Goal: Task Accomplishment & Management: Complete application form

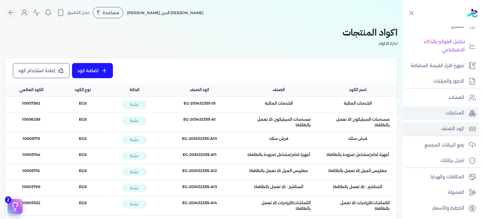
click at [452, 113] on p "المنتجات" at bounding box center [455, 113] width 18 height 8
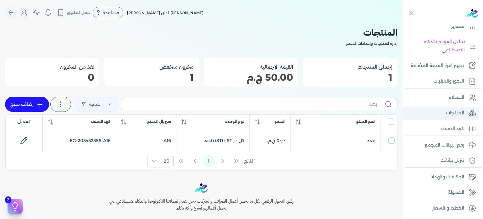
click at [461, 110] on p "المنتجات" at bounding box center [455, 113] width 18 height 8
click at [443, 142] on p "رفع البيانات المجمع" at bounding box center [445, 145] width 40 height 8
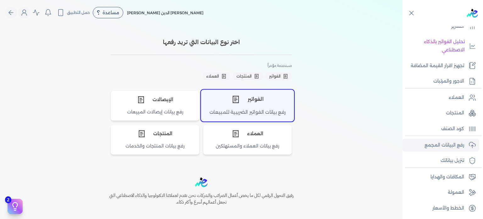
click at [276, 114] on div "رفع بيانات الفواتير الضريبية للمبيعات" at bounding box center [247, 115] width 92 height 12
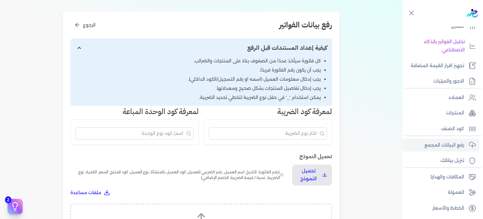
scroll to position [262, 0]
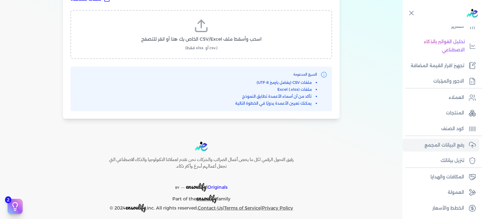
click at [242, 36] on span "اسحب وأسقط ملف CSV/Excel الخاص بك هنا أو انقر للتصفح" at bounding box center [201, 39] width 120 height 7
click at [0, 0] on input "اسحب وأسقط ملف CSV/Excel الخاص بك هنا أو انقر للتصفح (.csv أو .xlsx فقط)" at bounding box center [0, 0] width 0 height 0
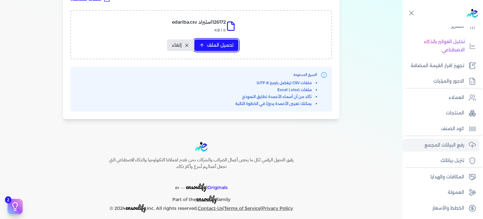
click at [210, 42] on span "تحميل الملف" at bounding box center [220, 45] width 26 height 7
select select "رقم الفاتورة"
select select "التاريخ"
select select "أسم العميل"
select select "الرقم الضريبي"
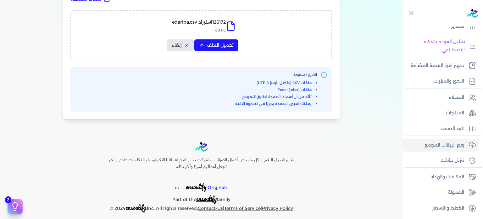
select select "نوع العميل"
select select "الرقم التسلسلي الداخلي"
select select "وصف البند"
select select "سيريال المنتج"
select select "السعر"
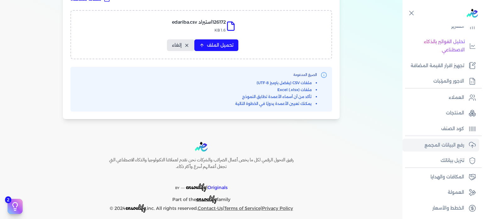
select select "الكمية"
select select "نوع الضريبة"
select select "نسبة / قيمة الضريبة"
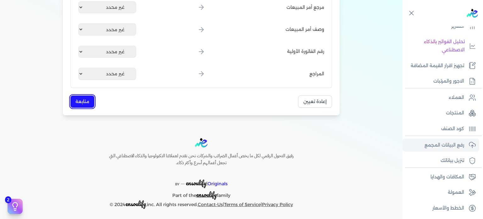
click at [84, 96] on button "متابعة" at bounding box center [82, 101] width 24 height 12
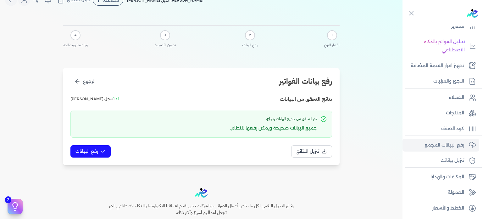
scroll to position [11, 0]
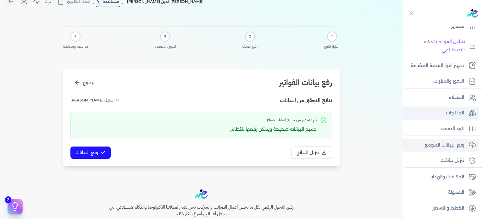
click at [458, 115] on p "المنتجات" at bounding box center [455, 113] width 18 height 8
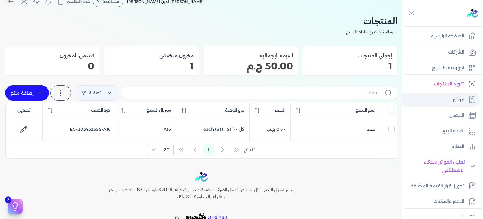
click at [447, 97] on link "فواتير" at bounding box center [441, 99] width 77 height 13
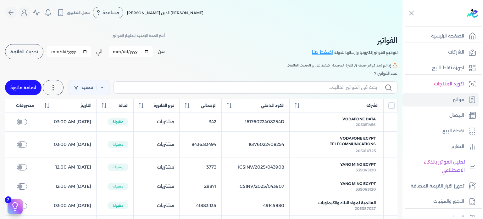
click at [30, 52] on span "تحديث القائمة" at bounding box center [24, 51] width 28 height 4
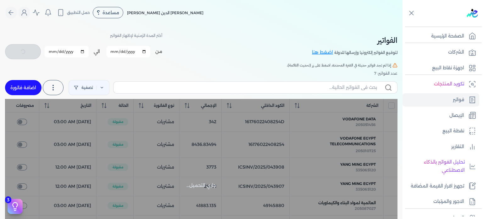
checkbox input "false"
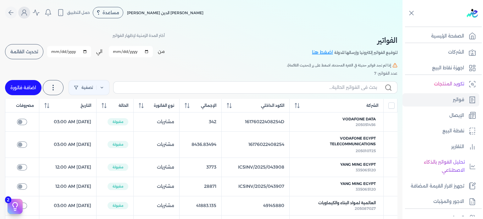
click at [27, 13] on icon "Global" at bounding box center [24, 14] width 5 height 3
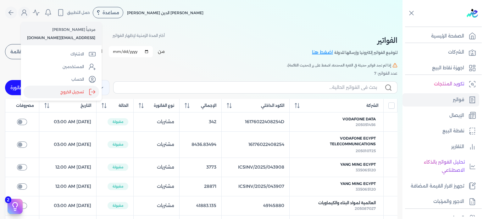
click at [69, 91] on label "تسجيل الخروج" at bounding box center [61, 92] width 76 height 13
click at [403, 25] on input "Close" at bounding box center [403, 25] width 0 height 0
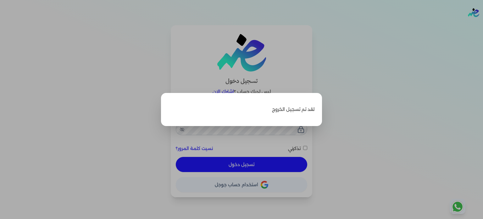
click at [347, 111] on label "Close" at bounding box center [241, 109] width 483 height 219
click at [483, 25] on input "Close" at bounding box center [483, 25] width 0 height 0
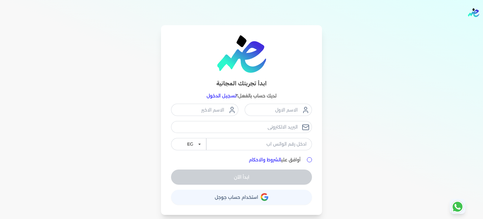
click at [217, 96] on link "تسجيل الدخول" at bounding box center [222, 96] width 30 height 6
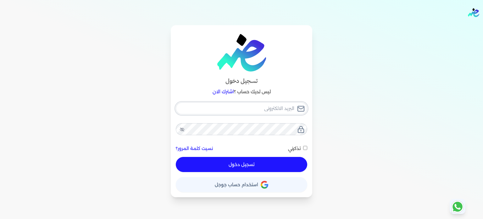
click at [282, 108] on input "email" at bounding box center [242, 108] width 132 height 12
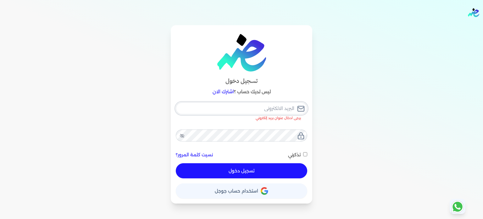
type input "[EMAIL_ADDRESS][DOMAIN_NAME]"
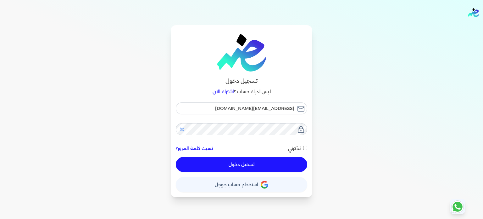
click at [181, 127] on icon at bounding box center [182, 129] width 5 height 5
click at [259, 164] on button "تسجيل دخول" at bounding box center [242, 164] width 132 height 15
checkbox input "false"
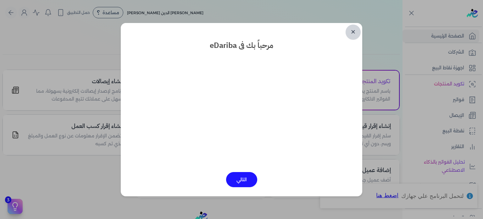
click at [355, 29] on link "✕" at bounding box center [353, 32] width 15 height 15
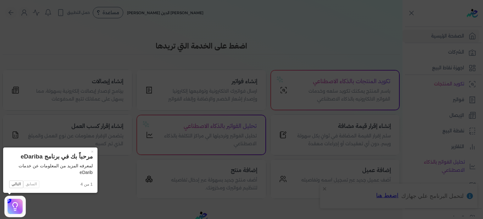
click at [462, 100] on icon at bounding box center [241, 109] width 483 height 219
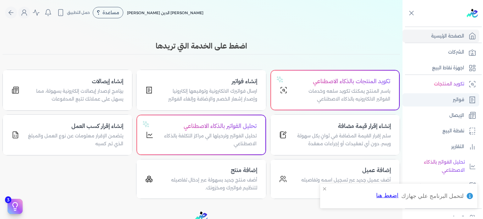
click at [462, 100] on p "فواتير" at bounding box center [458, 100] width 11 height 8
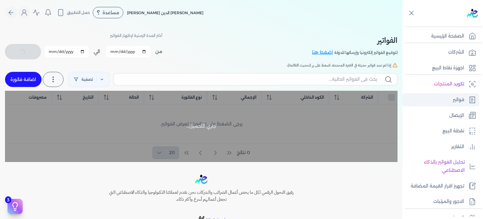
click at [462, 100] on p "فواتير" at bounding box center [458, 100] width 11 height 8
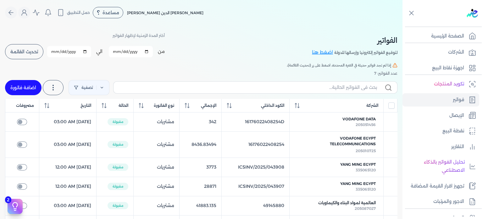
click at [33, 53] on span "تحديث القائمة" at bounding box center [24, 51] width 28 height 4
click at [36, 52] on span "تحديث القائمة" at bounding box center [24, 51] width 28 height 4
click at [31, 51] on span "تحديث القائمة" at bounding box center [24, 51] width 28 height 4
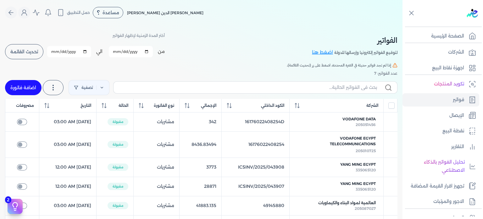
click at [31, 51] on span "تحديث القائمة" at bounding box center [24, 51] width 28 height 4
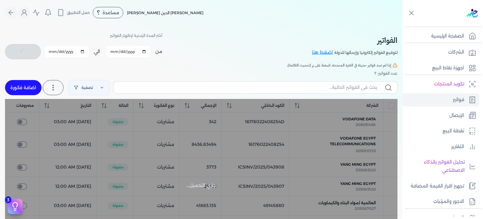
checkbox input "false"
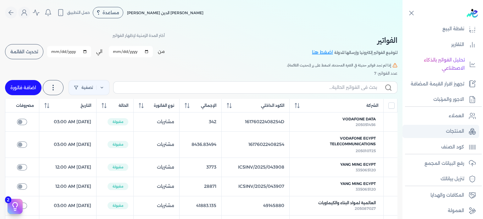
scroll to position [103, 0]
click at [436, 158] on p "رفع البيانات المجمع" at bounding box center [445, 162] width 40 height 8
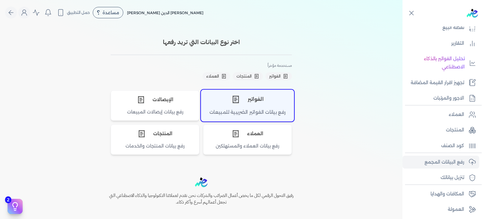
click at [262, 102] on div "الفواتير" at bounding box center [247, 99] width 92 height 19
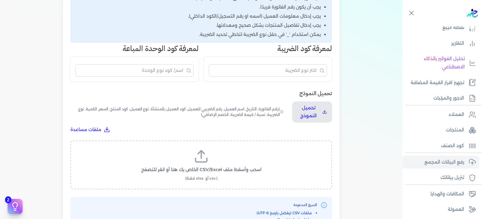
scroll to position [140, 0]
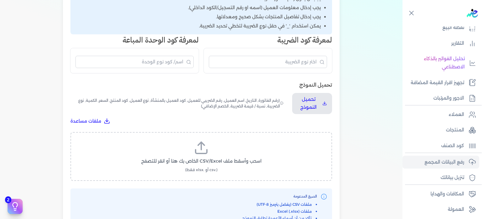
click at [207, 144] on icon at bounding box center [201, 147] width 15 height 15
click at [0, 0] on input "اسحب وأسقط ملف CSV/Excel الخاص بك هنا أو انقر للتصفح (.csv أو .xlsx فقط)" at bounding box center [0, 0] width 0 height 0
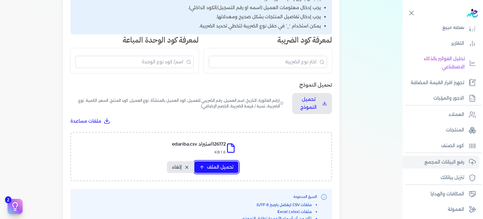
click at [219, 166] on span "تحميل الملف" at bounding box center [220, 167] width 26 height 7
select select "رقم الفاتورة"
select select "التاريخ"
select select "أسم العميل"
select select "الرقم الضريبي"
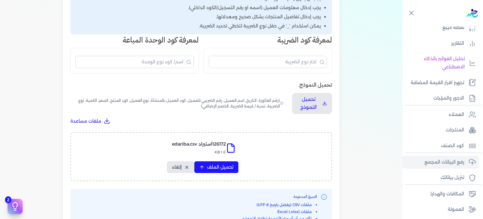
select select "نوع العميل"
select select "الرقم التسلسلي الداخلي"
select select "وصف البند"
select select "سيريال المنتج"
select select "السعر"
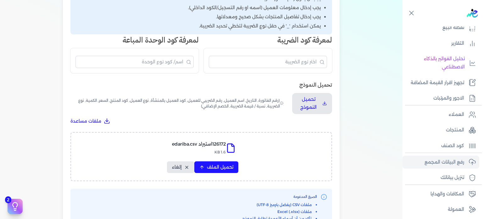
select select "الكمية"
select select "نوع الضريبة"
select select "نسبة / قيمة الضريبة"
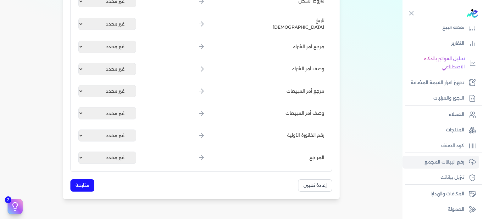
scroll to position [814, 0]
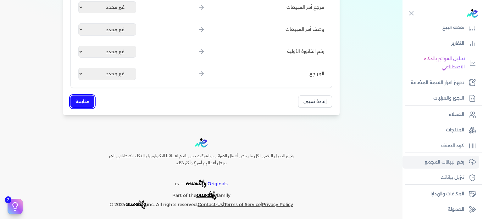
click at [76, 101] on button "متابعة" at bounding box center [82, 101] width 24 height 12
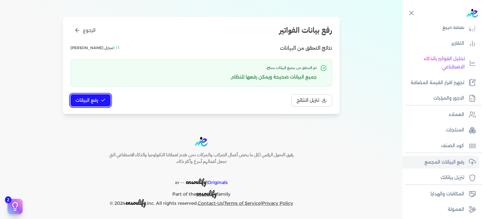
click at [76, 101] on button "رفع البيانات" at bounding box center [90, 100] width 40 height 12
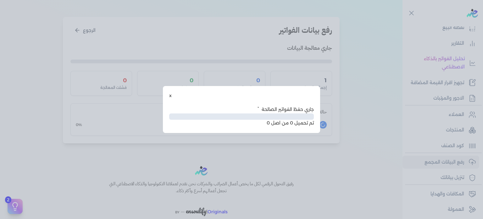
scroll to position [29, 0]
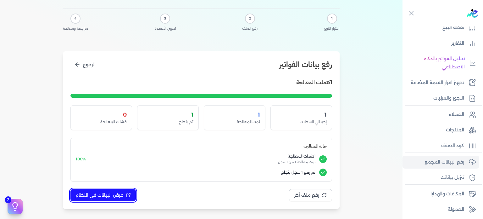
click at [117, 197] on span "عرض البيانات في النظام" at bounding box center [100, 195] width 48 height 7
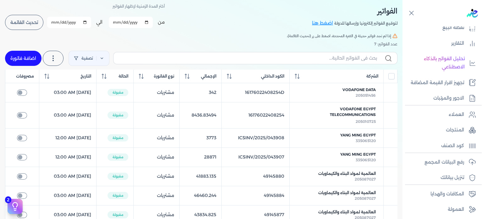
click at [19, 26] on button "تحديث القائمة" at bounding box center [24, 22] width 38 height 15
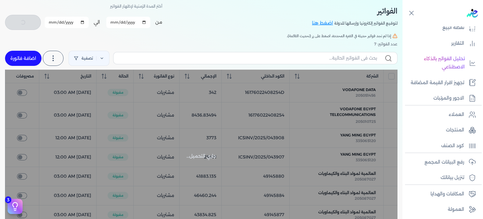
checkbox input "false"
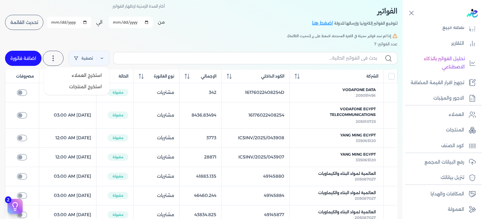
click at [57, 59] on icon at bounding box center [53, 58] width 8 height 8
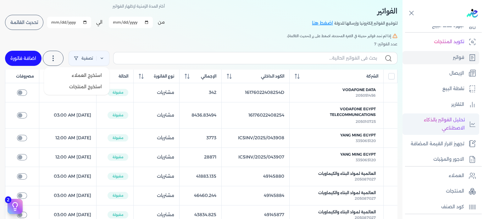
scroll to position [30, 0]
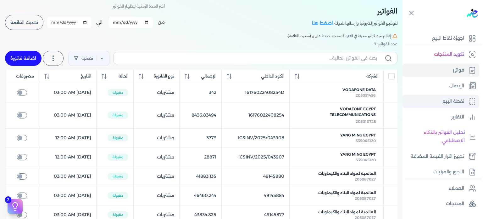
click at [451, 99] on p "نقطة البيع" at bounding box center [454, 101] width 22 height 8
select select "EGP"
select select "EGS"
select select "B"
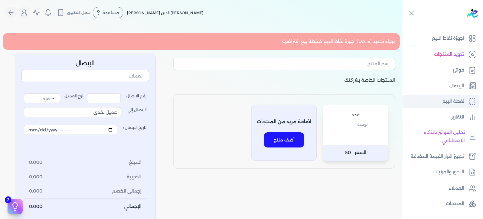
click at [451, 99] on p "نقطة البيع" at bounding box center [454, 101] width 22 height 8
click at [450, 69] on link "فواتير" at bounding box center [441, 70] width 77 height 13
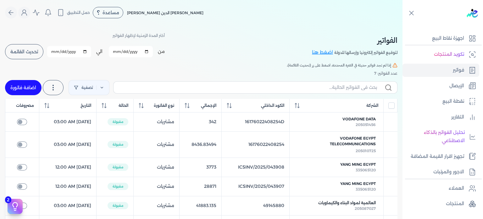
click at [27, 52] on span "تحديث القائمة" at bounding box center [24, 51] width 28 height 4
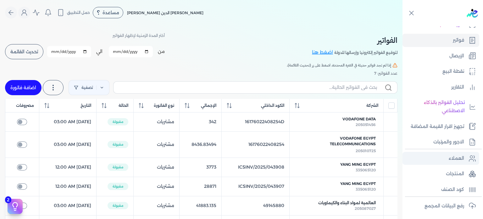
scroll to position [120, 0]
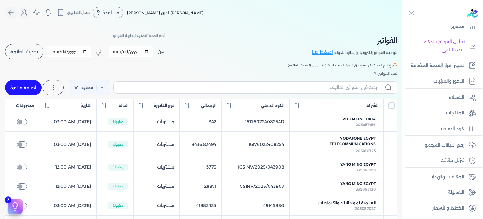
click at [21, 49] on span "تحديث القائمة" at bounding box center [24, 51] width 28 height 4
click at [29, 51] on span "تحديث القائمة" at bounding box center [24, 51] width 28 height 4
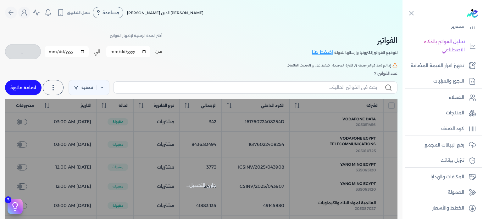
checkbox input "false"
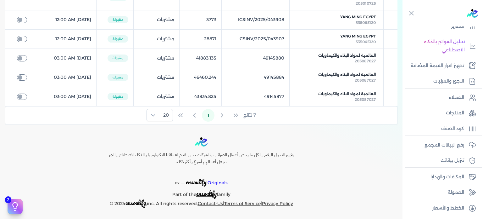
scroll to position [0, 0]
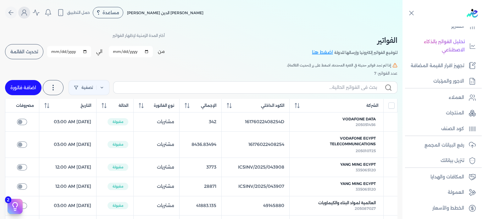
click at [26, 11] on icon "Global" at bounding box center [24, 13] width 8 height 8
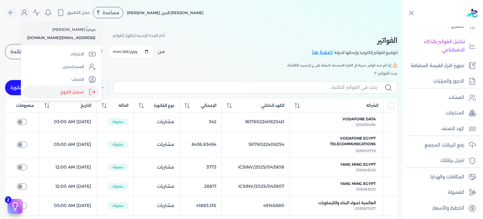
click at [69, 91] on label "تسجيل الخروج" at bounding box center [61, 92] width 76 height 13
click at [403, 25] on input "Close" at bounding box center [403, 25] width 0 height 0
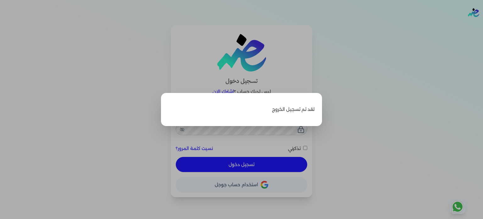
click at [350, 76] on label "Close" at bounding box center [241, 109] width 483 height 219
click at [483, 25] on input "Close" at bounding box center [483, 25] width 0 height 0
